Goal: Information Seeking & Learning: Learn about a topic

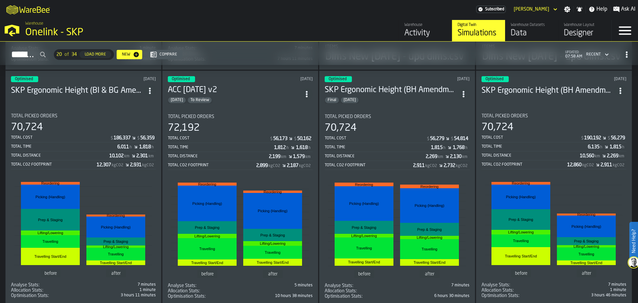
scroll to position [740, 0]
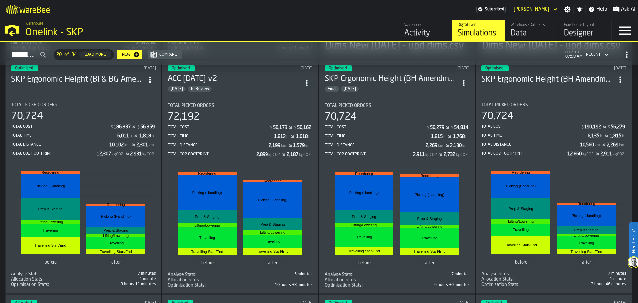
click at [213, 84] on h3 "ACC [DATE] v2" at bounding box center [234, 79] width 133 height 11
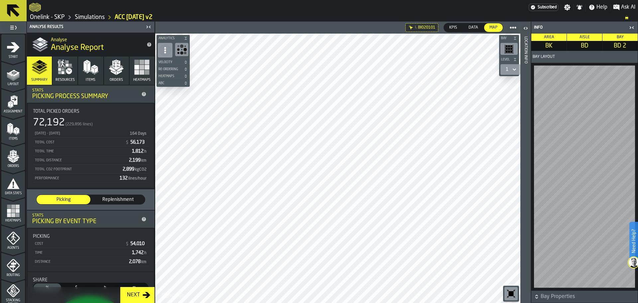
click at [16, 9] on icon at bounding box center [13, 11] width 16 height 16
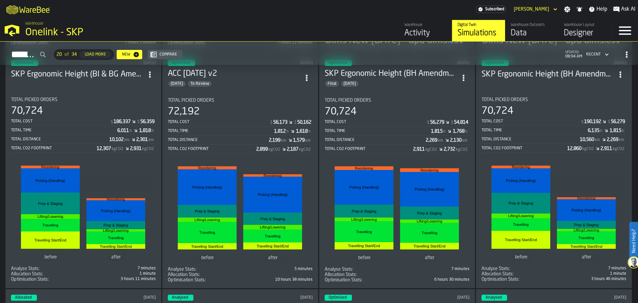
scroll to position [731, 0]
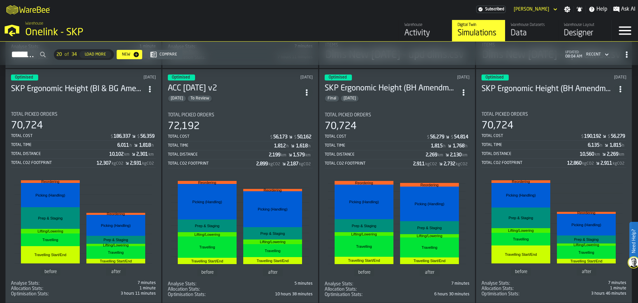
click at [243, 130] on div "Total Picked Orders 72,192 Total Cost $ 56,173 $ 50,162 Total Time 1,812 h 1,61…" at bounding box center [240, 140] width 145 height 56
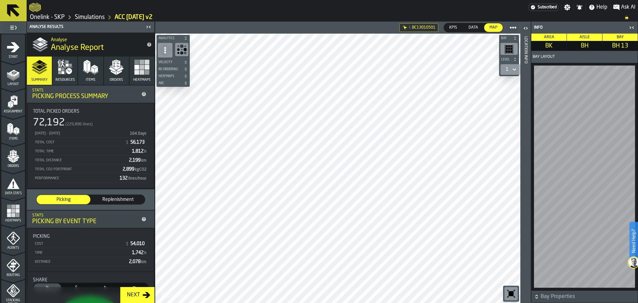
click at [110, 274] on main "1 Start 1.1 Layout 1.2 Assignment 1.3 Items 1.4 Orders 1.5 Data Stats 1.6 Heatm…" at bounding box center [319, 162] width 638 height 281
click at [12, 9] on icon at bounding box center [13, 10] width 13 height 13
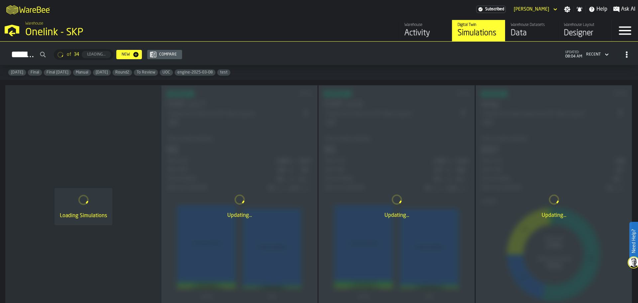
click at [556, 9] on icon "header" at bounding box center [555, 9] width 7 height 8
click at [337, 14] on div "M A K I N G W A R E H O U S E S M O R E EF F I C I E N T Subscribed [PERSON_NAM…" at bounding box center [319, 9] width 638 height 19
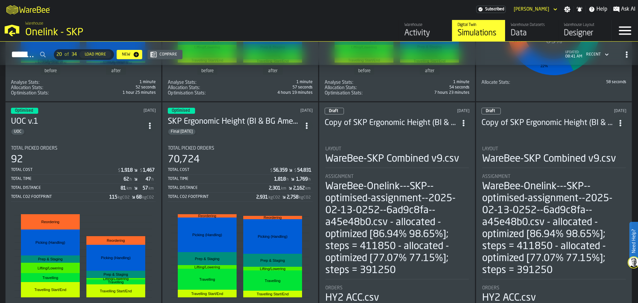
scroll to position [468, 0]
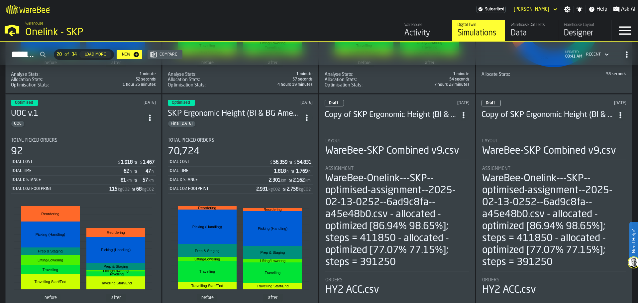
click at [239, 112] on h3 "SKP Ergonomic Height (BI & BG Amendments) v1.1" at bounding box center [234, 113] width 133 height 11
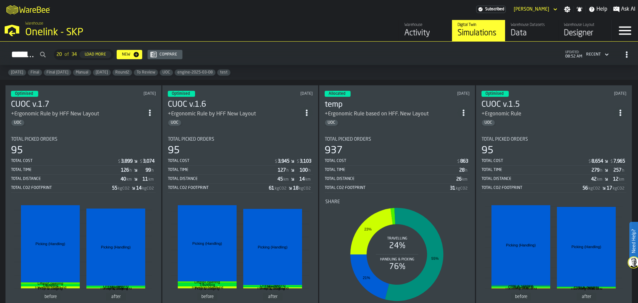
click at [417, 33] on div "Activity" at bounding box center [426, 33] width 42 height 11
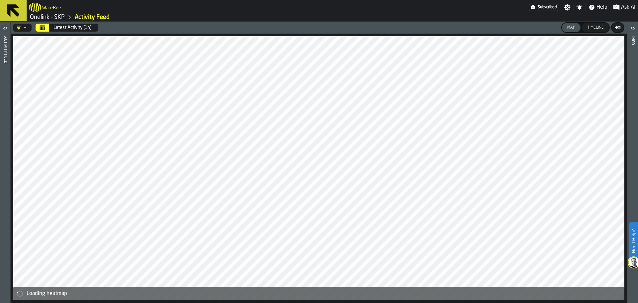
click at [13, 7] on icon at bounding box center [13, 10] width 13 height 13
click at [10, 5] on icon at bounding box center [13, 10] width 13 height 13
click at [41, 3] on icon "logo-header" at bounding box center [35, 7] width 12 height 9
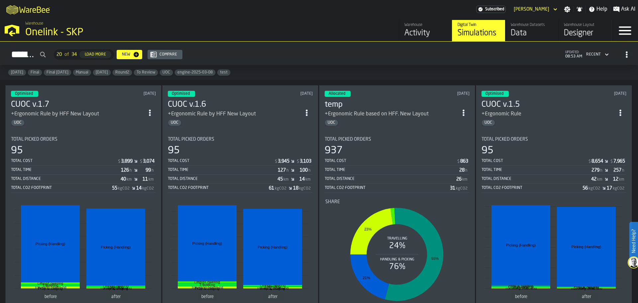
click at [576, 31] on div "Designer" at bounding box center [585, 33] width 42 height 11
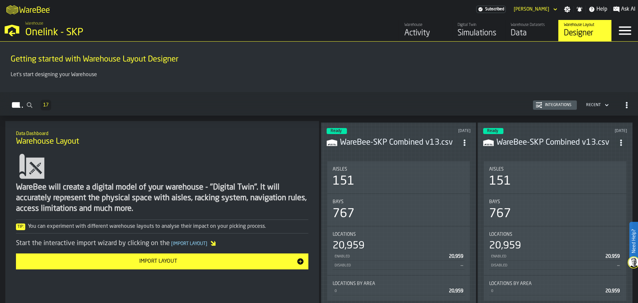
click at [375, 143] on h3 "WareBee-SKP Combined v13.csv" at bounding box center [399, 142] width 119 height 11
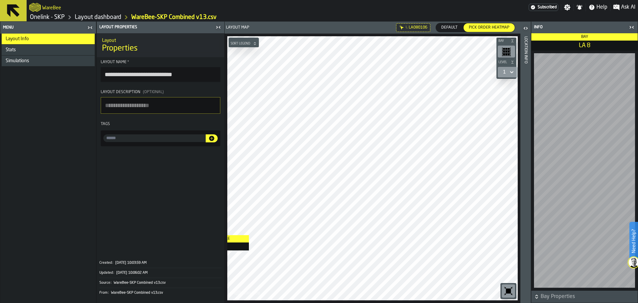
click at [210, 235] on main "**********" at bounding box center [319, 162] width 638 height 281
click at [255, 288] on div "Aisle Access aisle (Bottom) Bay Level 1 M A K I N G W A R E H O U S E S M O R E…" at bounding box center [373, 168] width 296 height 269
click at [16, 10] on icon at bounding box center [13, 11] width 16 height 16
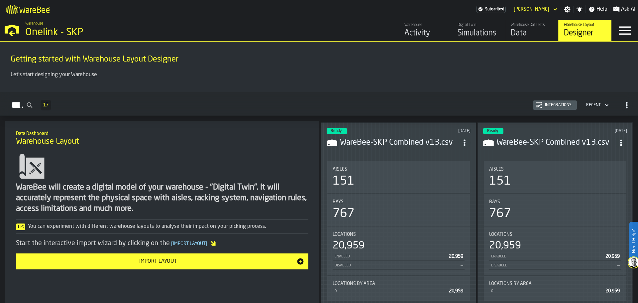
click at [547, 139] on h3 "WareBee-SKP Combined v13.csv" at bounding box center [556, 142] width 119 height 11
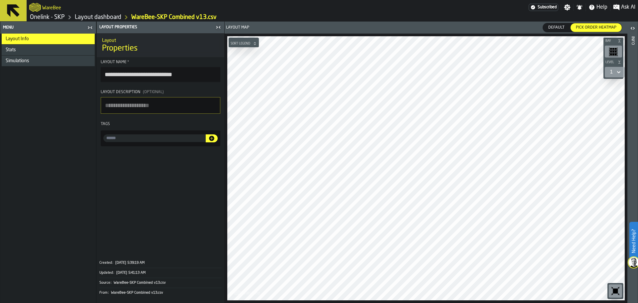
click at [17, 10] on icon at bounding box center [13, 11] width 16 height 16
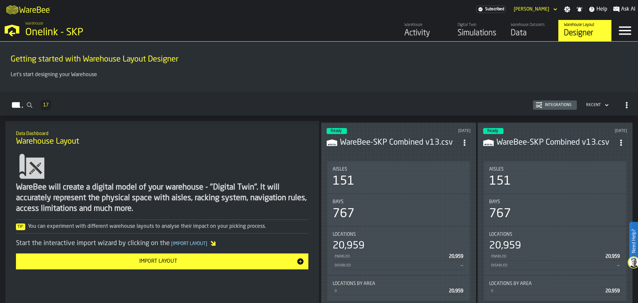
click at [517, 28] on div "Warehouse Datasets Data" at bounding box center [532, 31] width 42 height 16
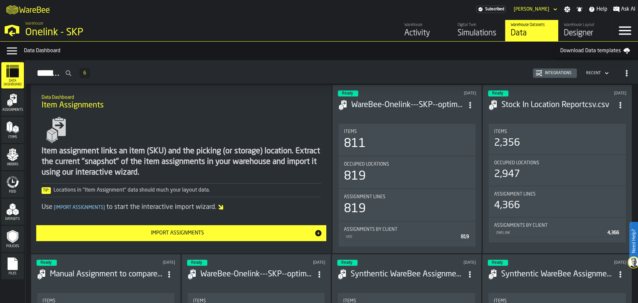
scroll to position [33, 0]
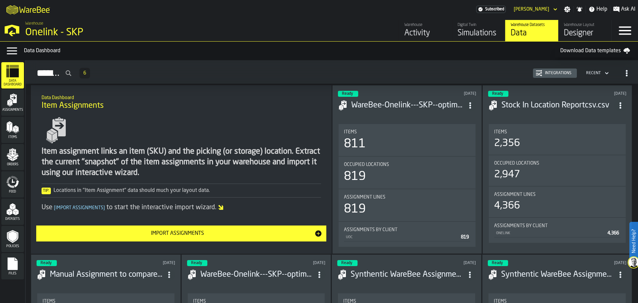
click at [13, 48] on icon "button-toggle-Data Menu" at bounding box center [12, 51] width 10 height 7
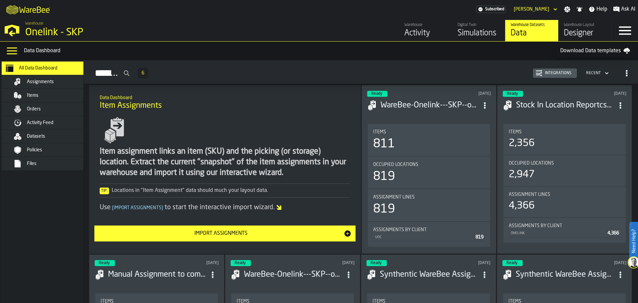
click at [37, 137] on span "Datasets" at bounding box center [36, 136] width 18 height 5
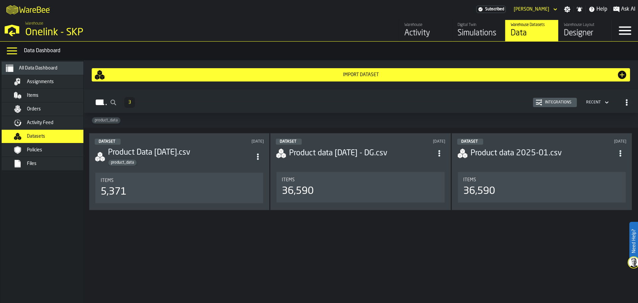
click at [28, 94] on span "Items" at bounding box center [33, 95] width 12 height 5
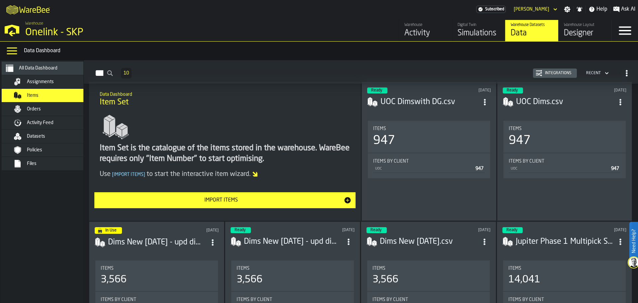
scroll to position [33, 0]
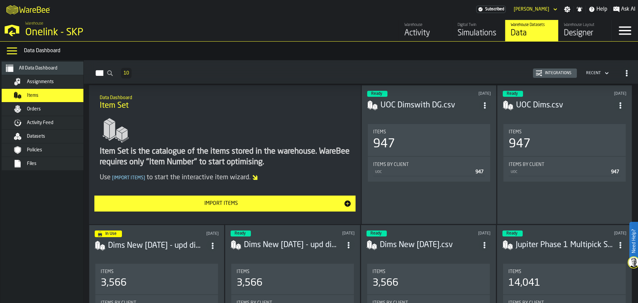
click at [409, 104] on h3 "UOC Dimswith DG.csv" at bounding box center [430, 105] width 98 height 11
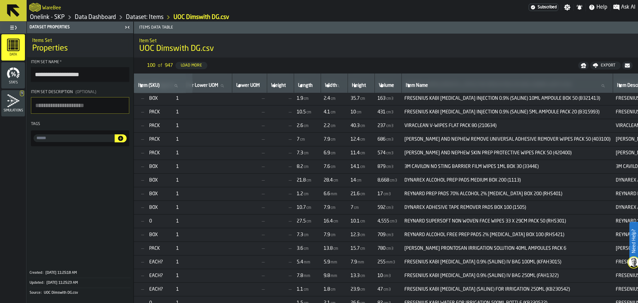
scroll to position [165, 0]
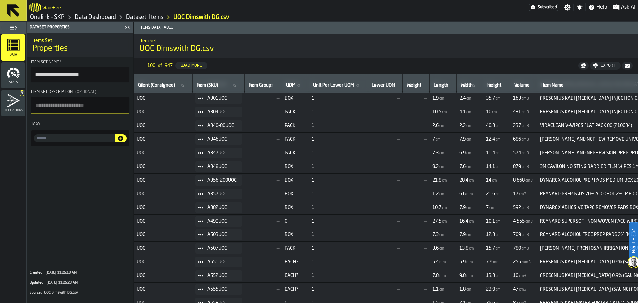
click at [14, 8] on icon at bounding box center [13, 11] width 16 height 16
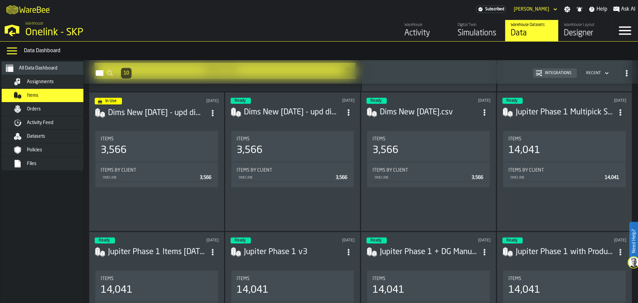
scroll to position [166, 0]
click at [544, 111] on h3 "Jupiter Phase 1 Multipick Slotting Data Final - Warebee 2025-02-04" at bounding box center [565, 112] width 99 height 11
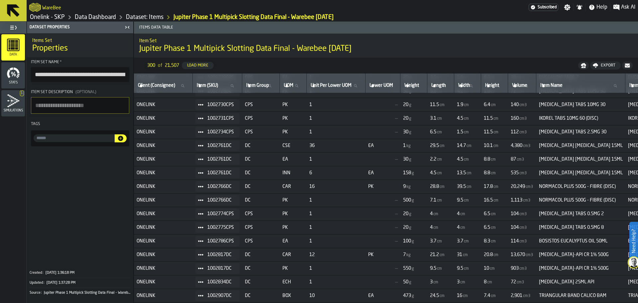
scroll to position [3087, 0]
